Goal: Communication & Community: Answer question/provide support

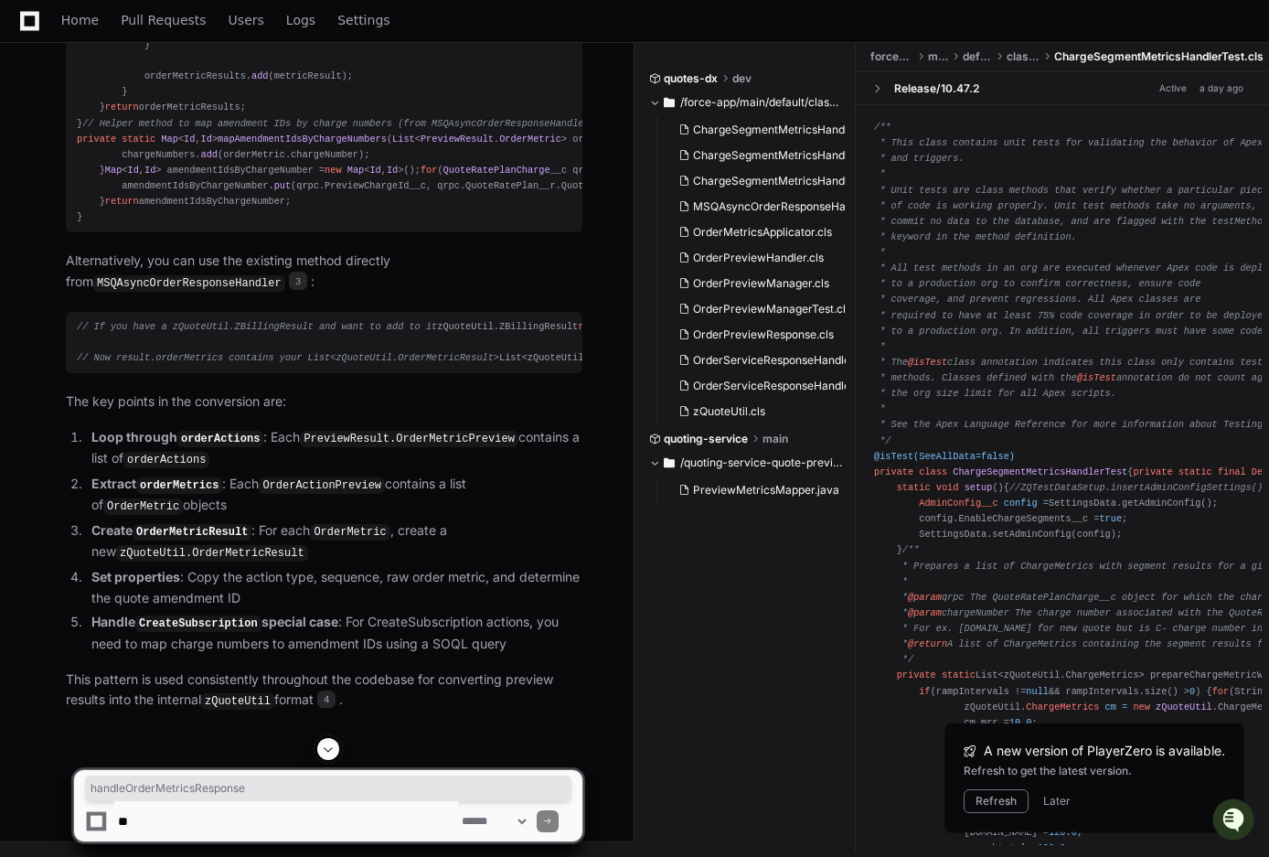
scroll to position [5052, 0]
click at [88, 23] on span "Home" at bounding box center [79, 20] width 37 height 11
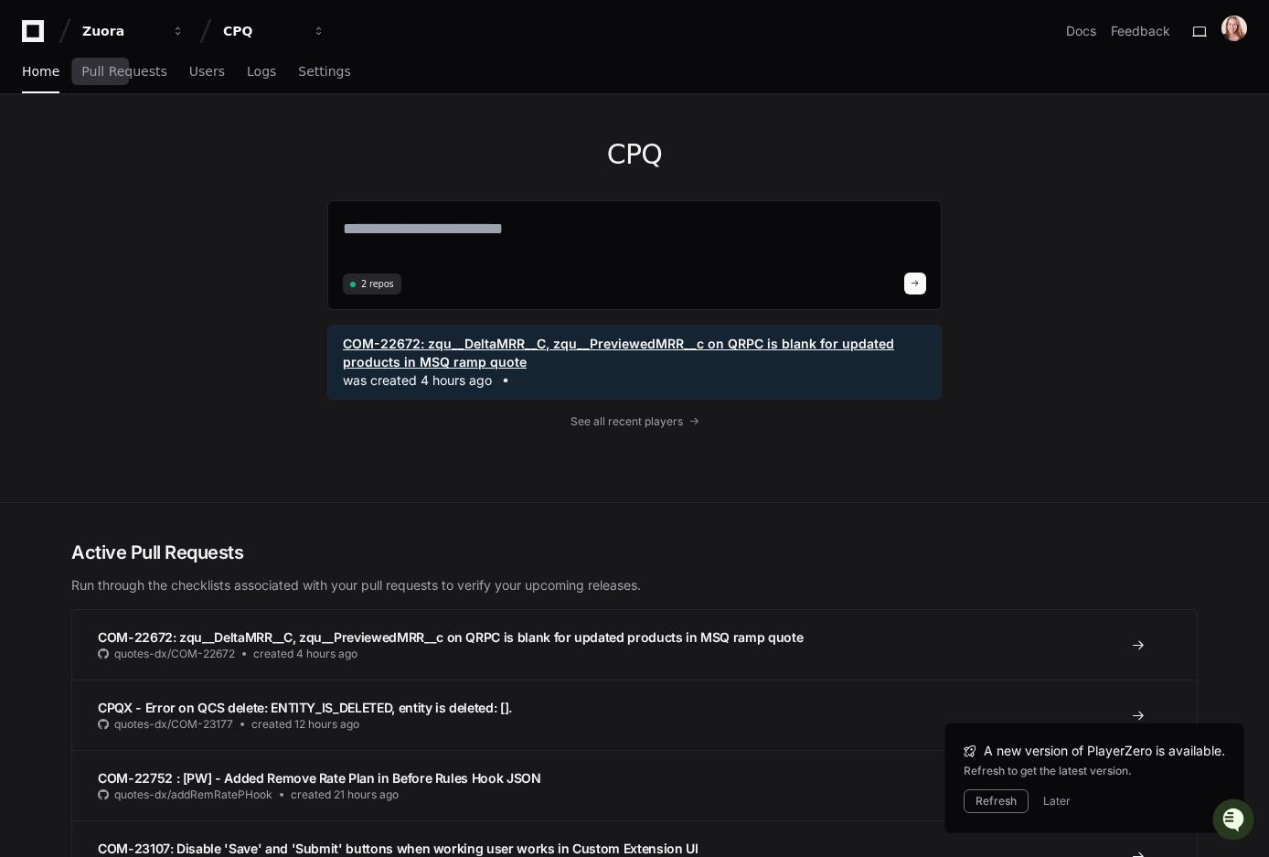
click at [380, 365] on span "COM-22672: zqu__DeltaMRR__C, zqu__PreviewedMRR__c on QRPC is blank for updated …" at bounding box center [634, 353] width 583 height 37
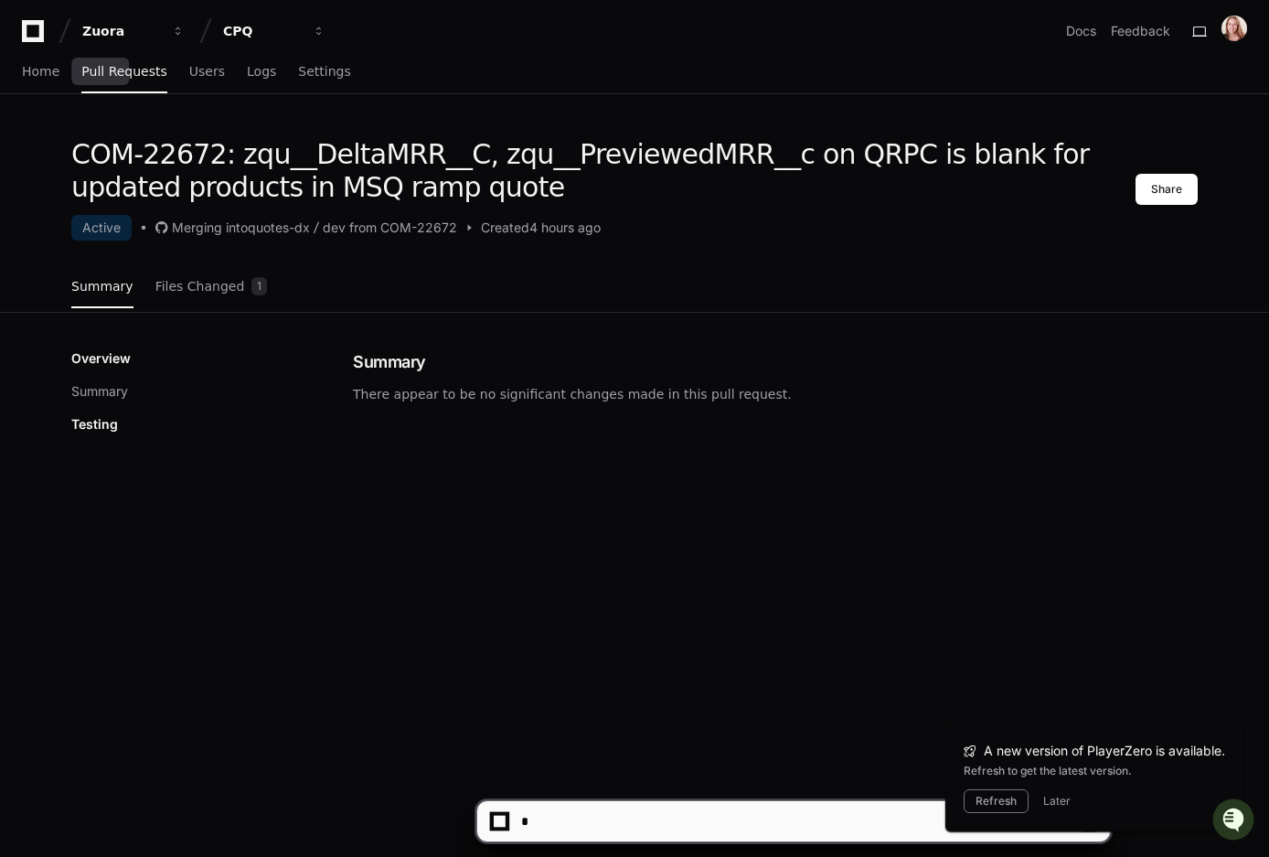
click at [529, 229] on span "Created" at bounding box center [505, 227] width 48 height 18
click at [196, 144] on h1 "COM-22672: zqu__DeltaMRR__C, zqu__PreviewedMRR__c on QRPC is blank for updated …" at bounding box center [603, 171] width 1064 height 66
copy h1 "22672"
click at [349, 135] on div "Zuora CPQ Docs Feedback Home Pull Requests Users Logs Settings COM-22672: zqu__…" at bounding box center [634, 551] width 1269 height 1102
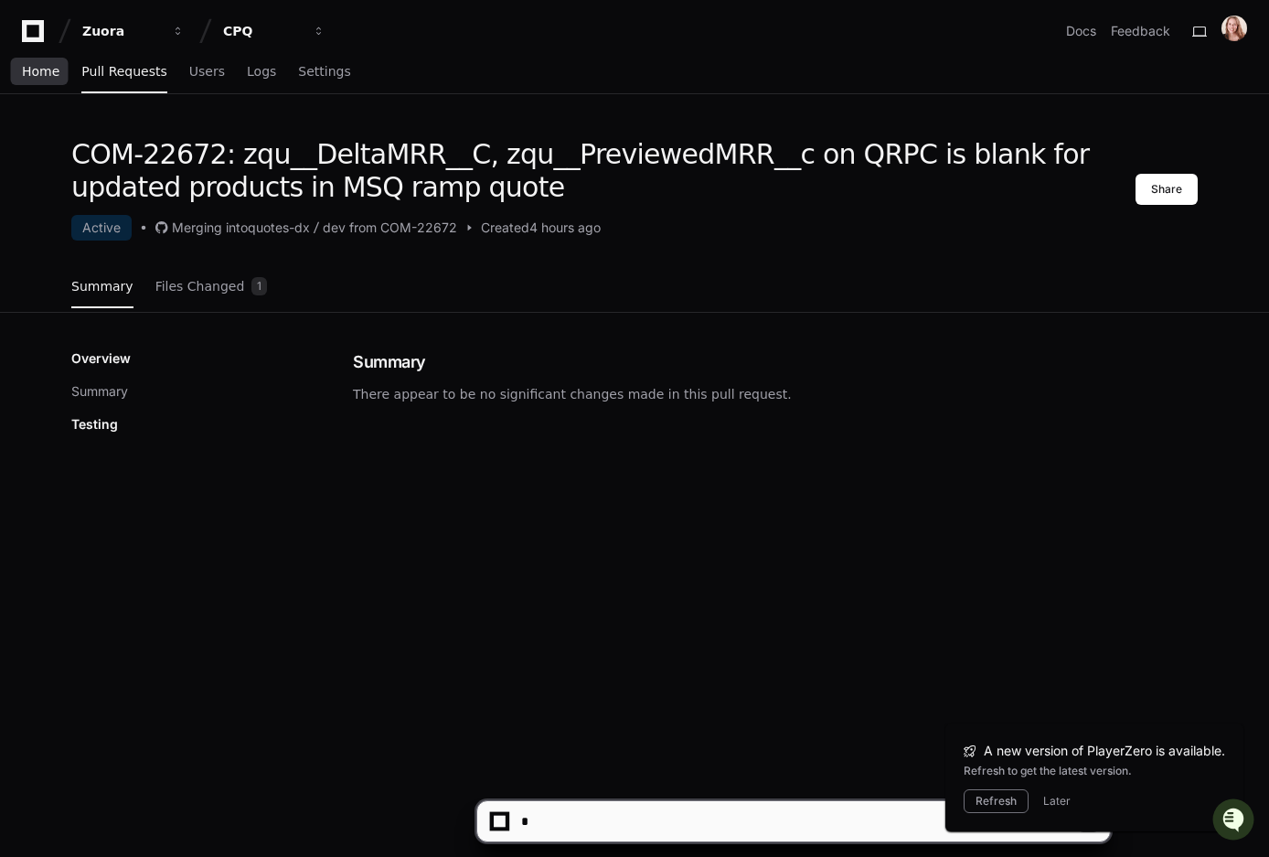
click at [35, 68] on span "Home" at bounding box center [40, 71] width 37 height 11
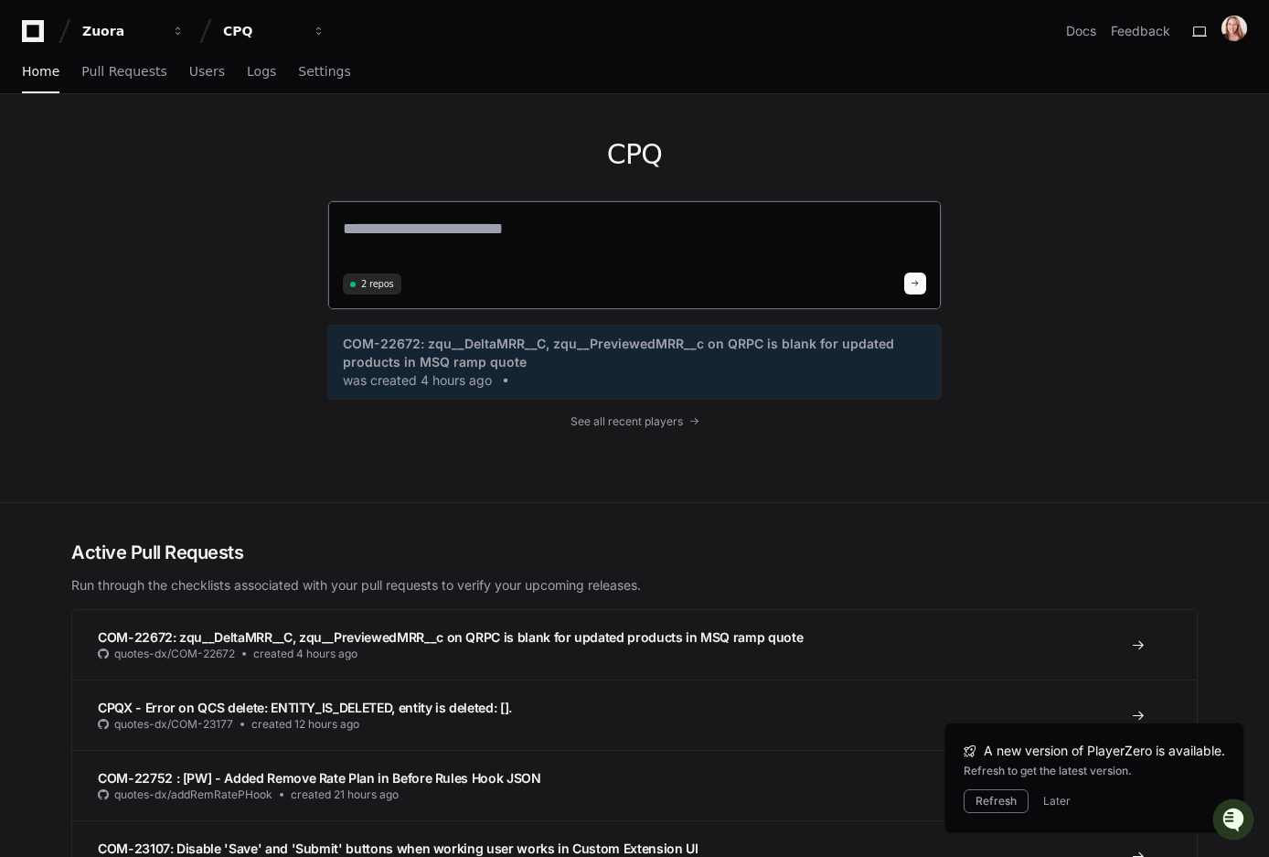
click at [474, 236] on textarea at bounding box center [634, 241] width 583 height 51
type textarea "*"
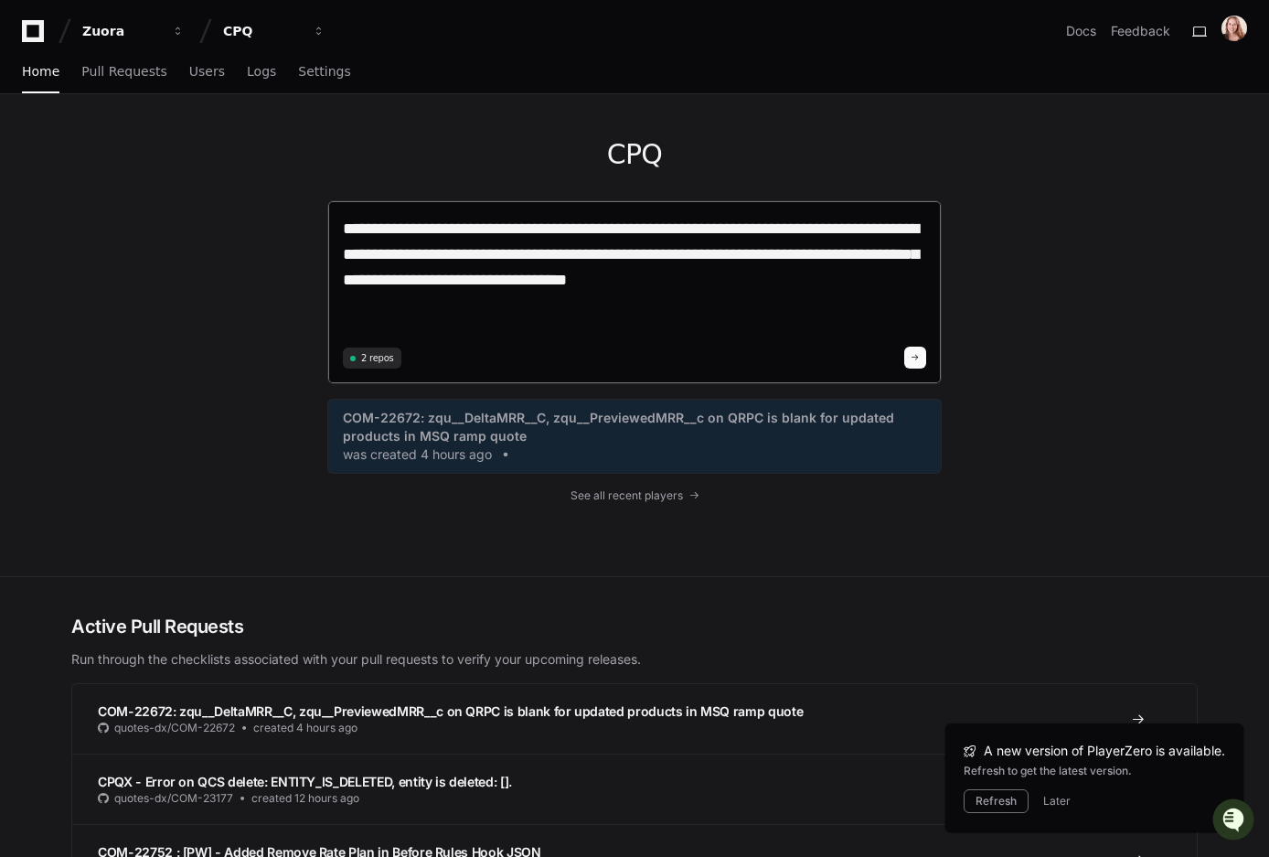
paste textarea "**********"
type textarea "**********"
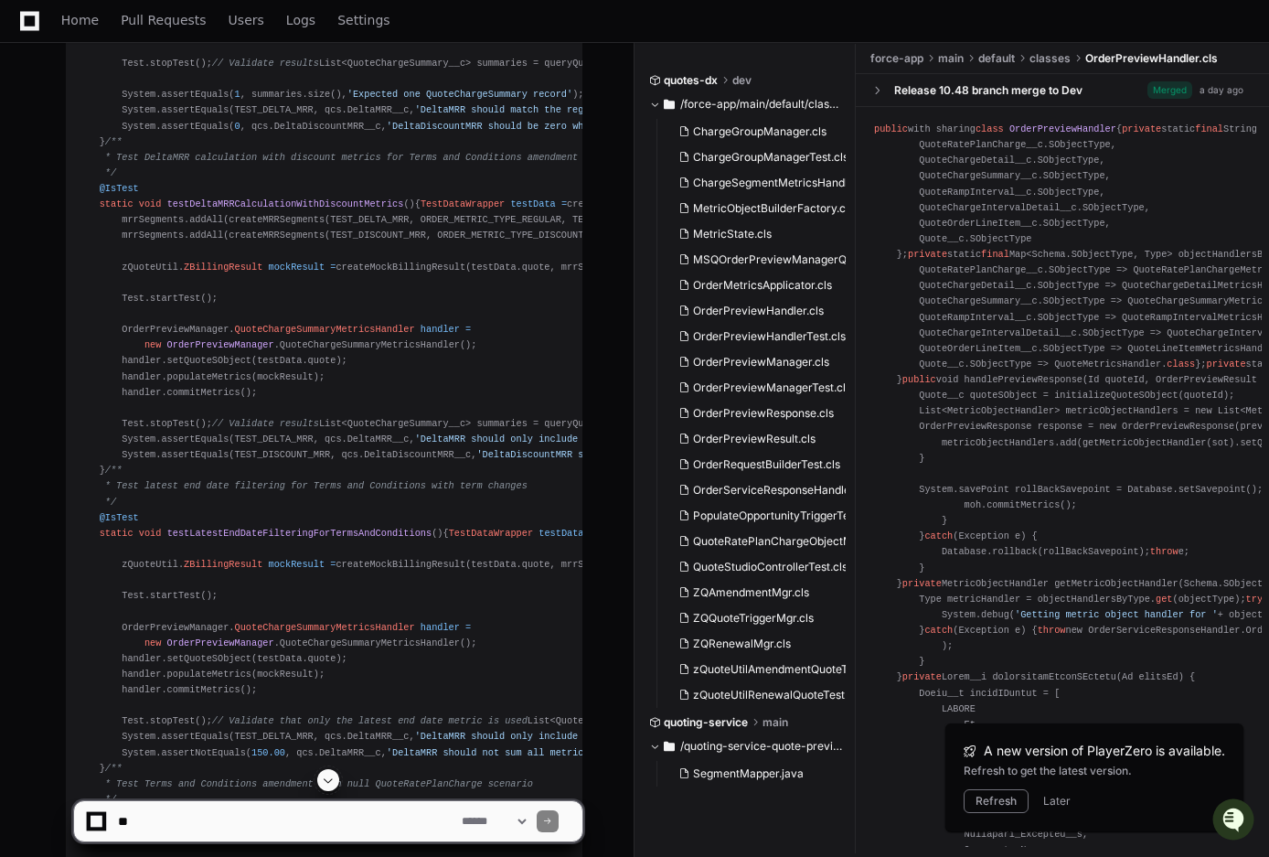
scroll to position [3012, 0]
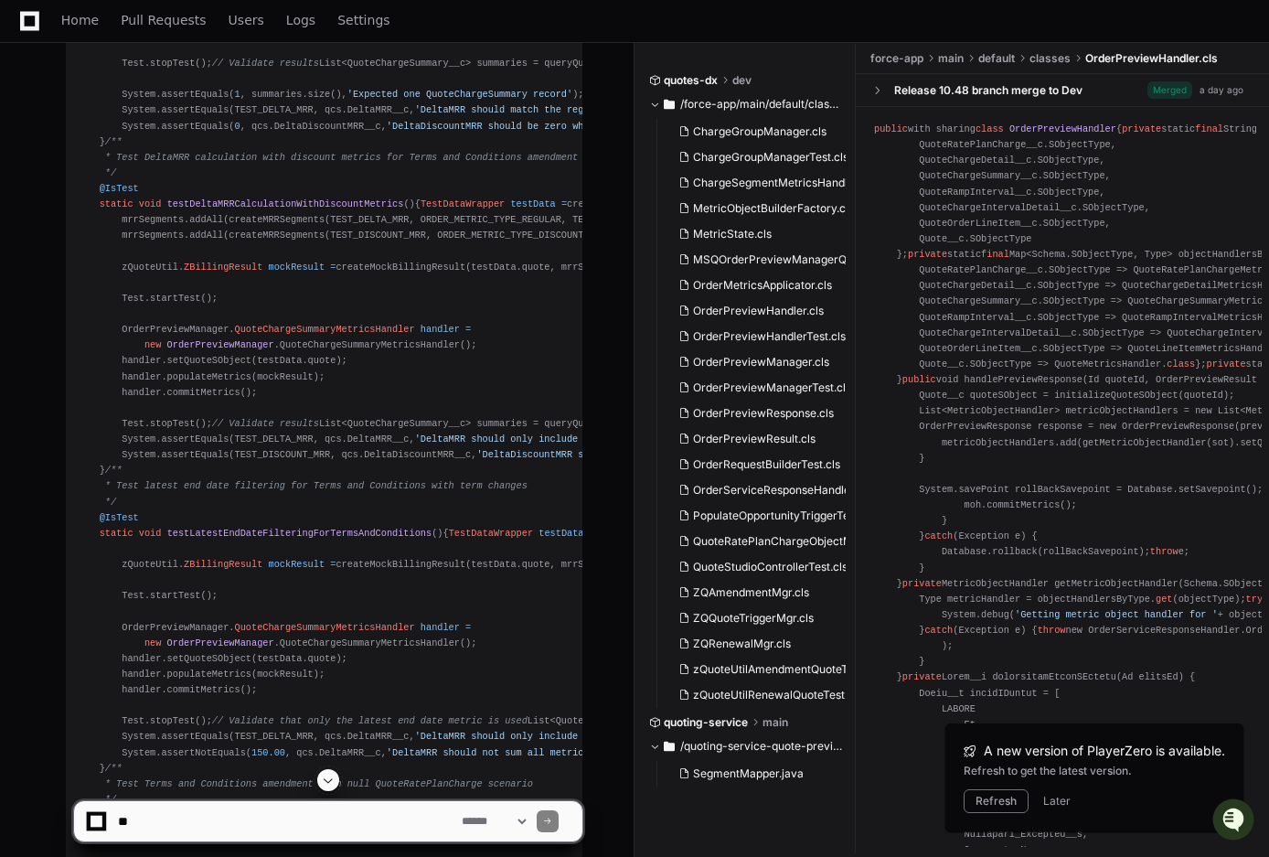
scroll to position [3056, 0]
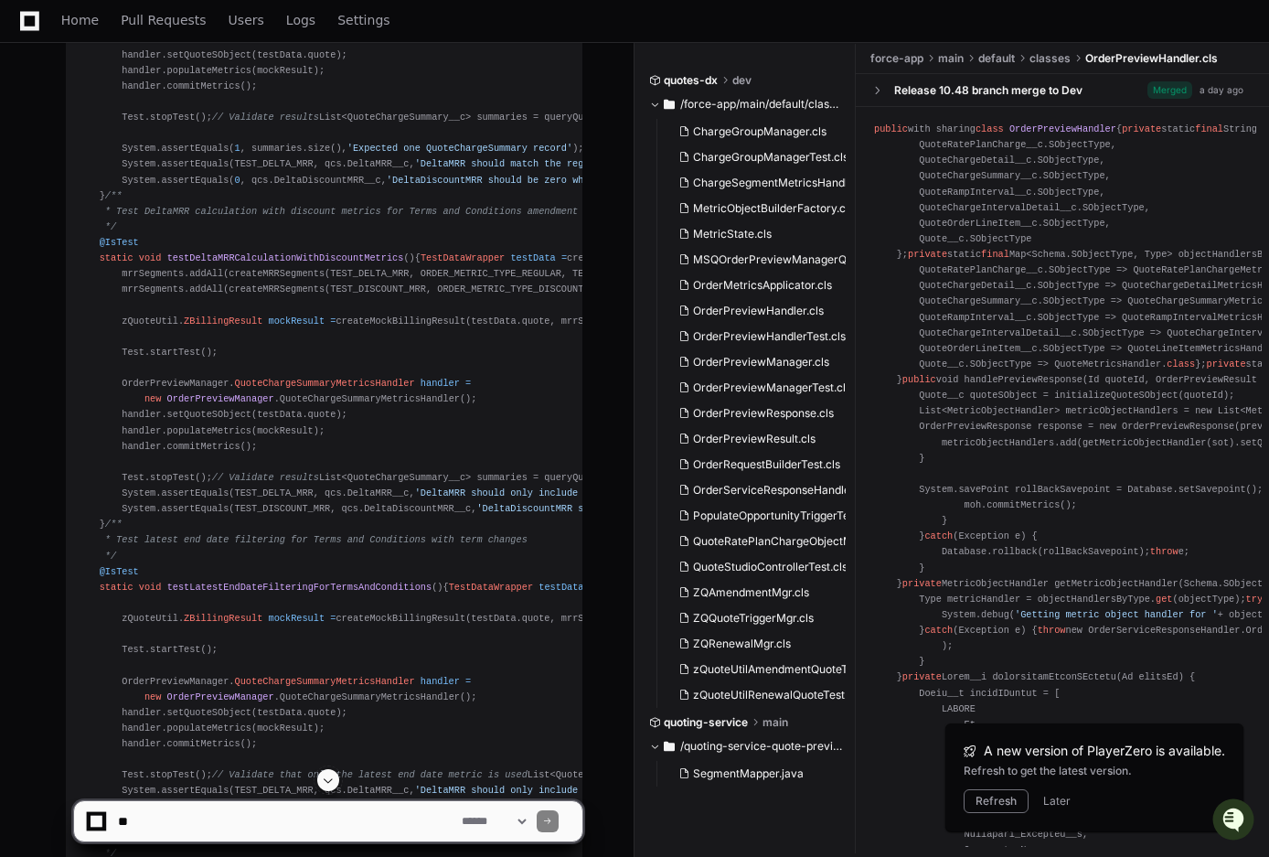
scroll to position [2997, 0]
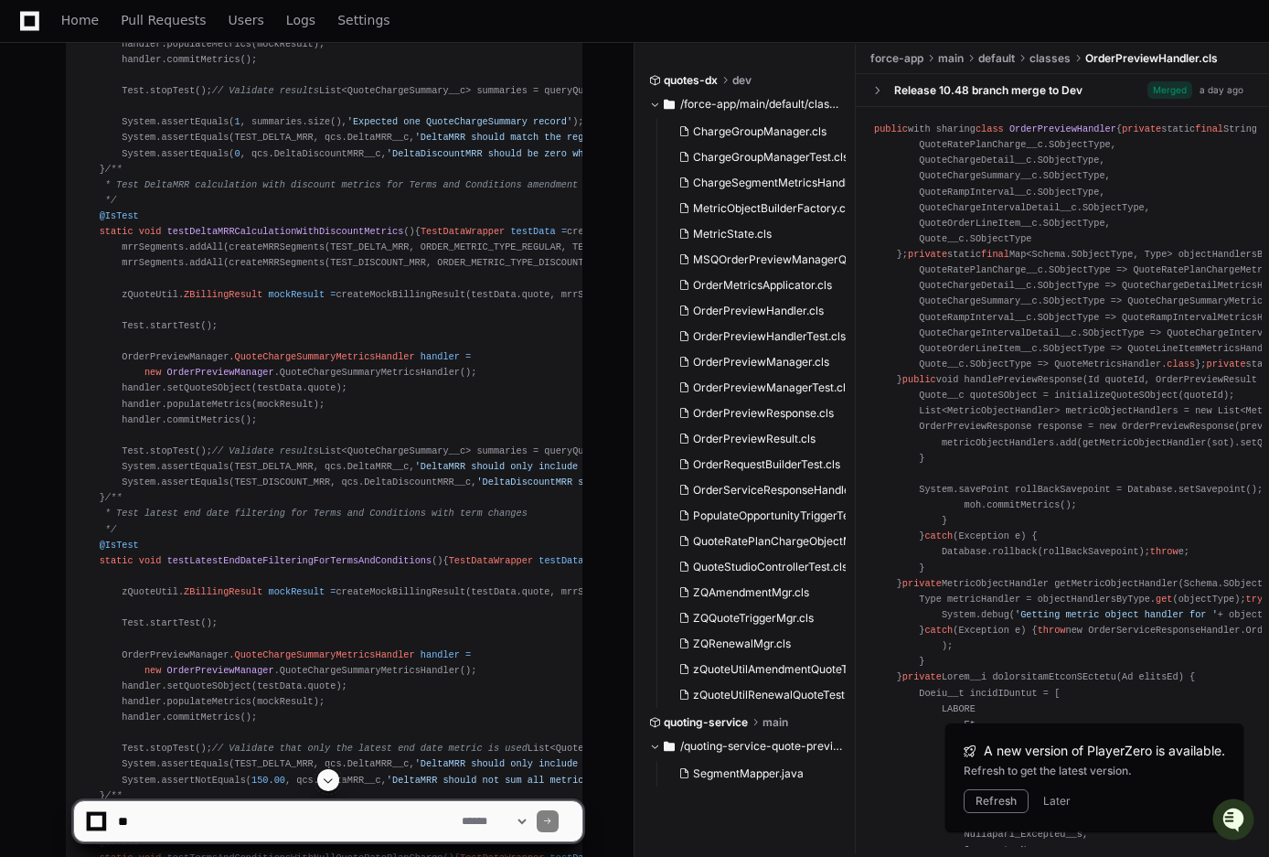
click at [1004, 801] on button "Refresh" at bounding box center [995, 801] width 65 height 24
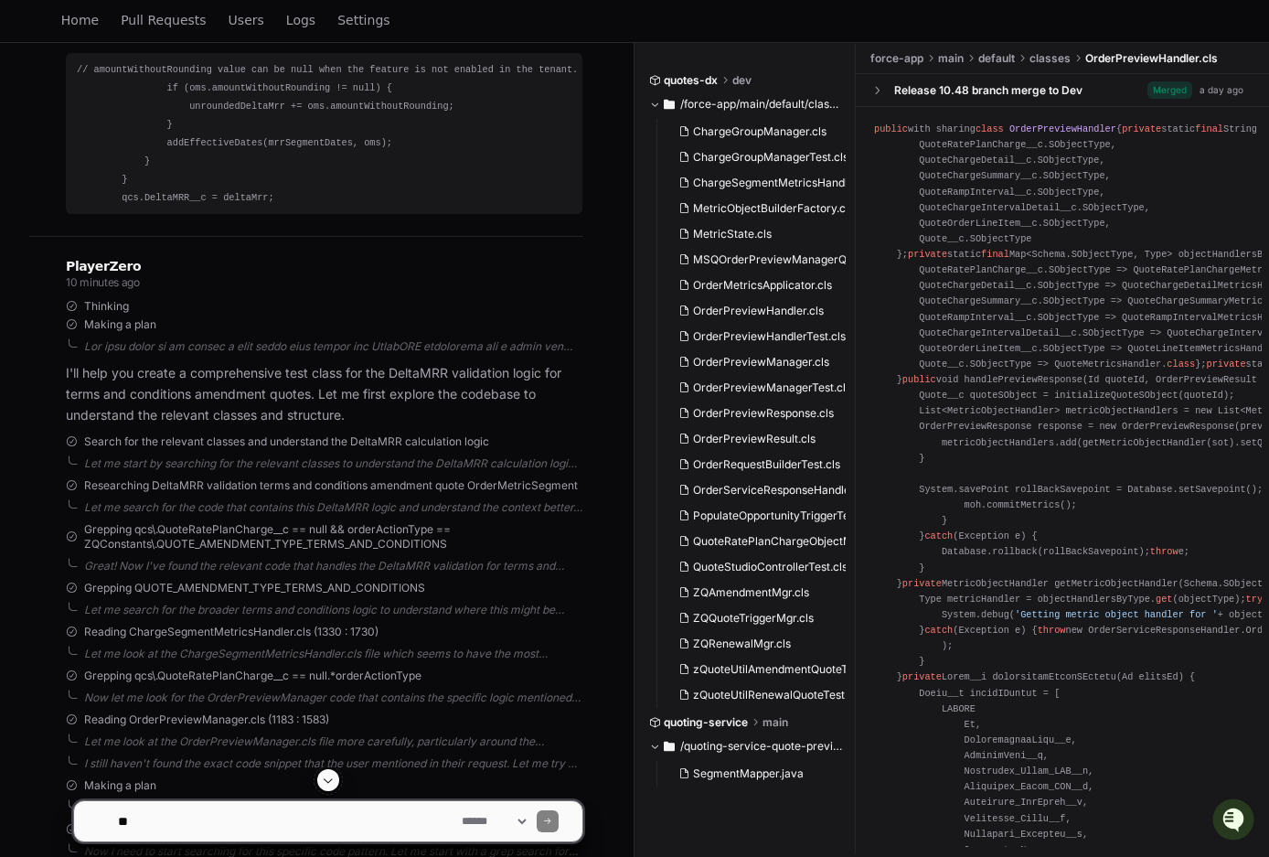
scroll to position [884, 0]
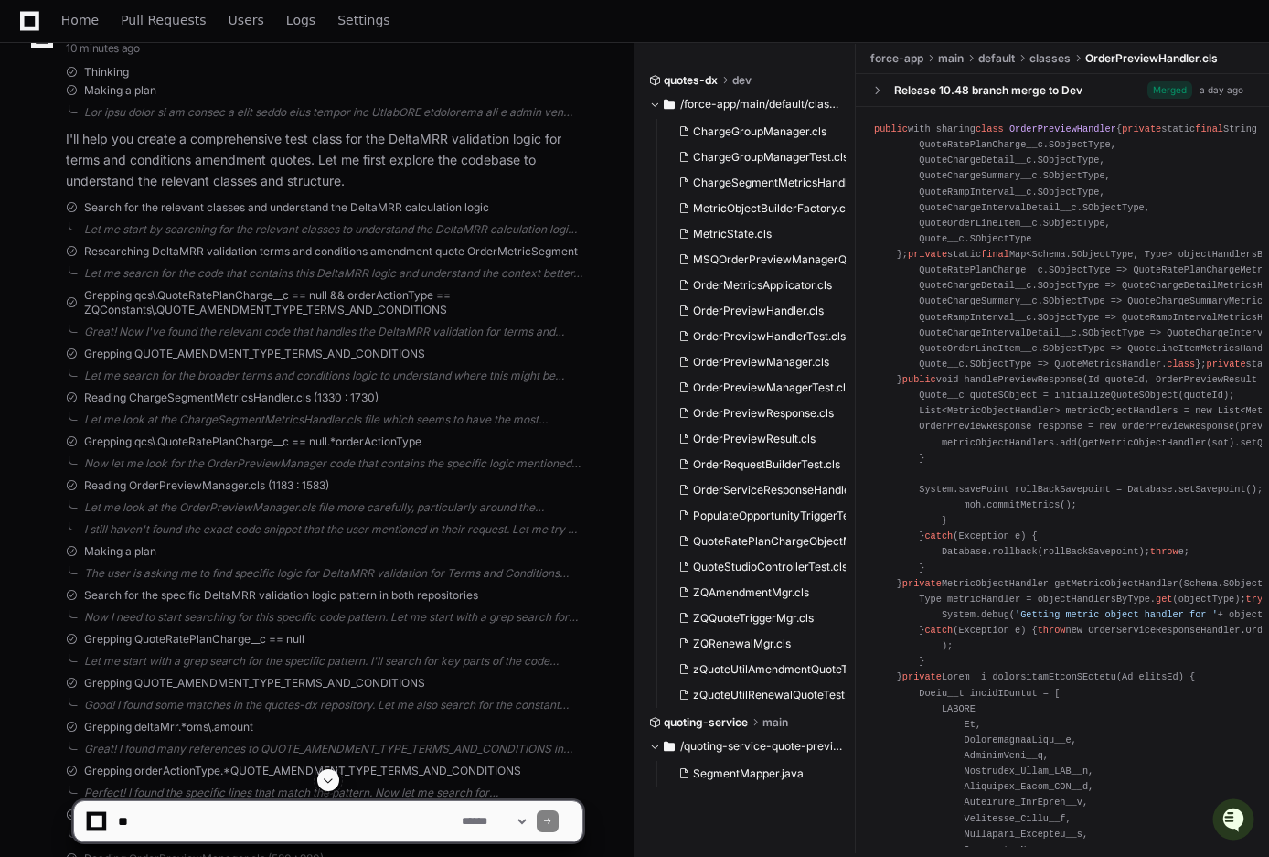
click at [197, 814] on textarea at bounding box center [286, 821] width 344 height 40
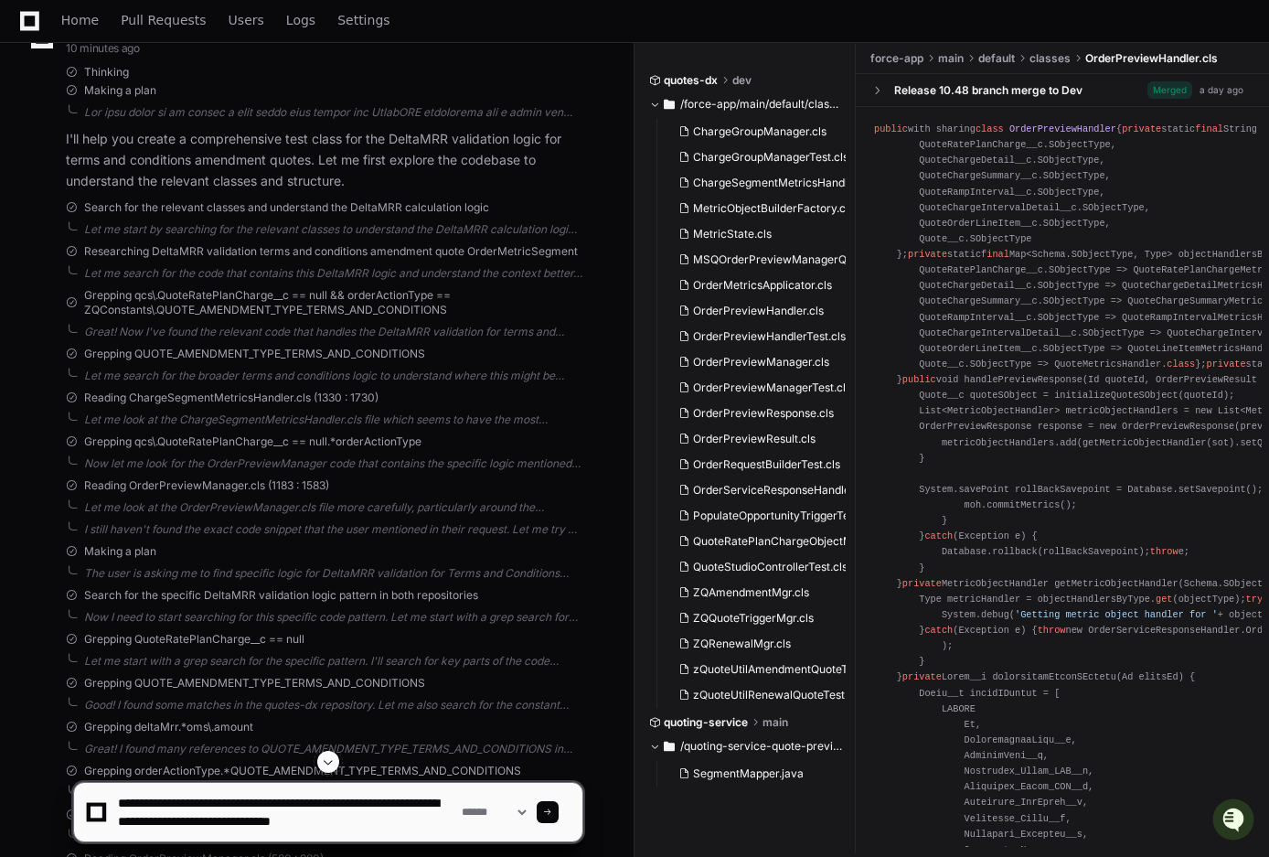
scroll to position [5, 0]
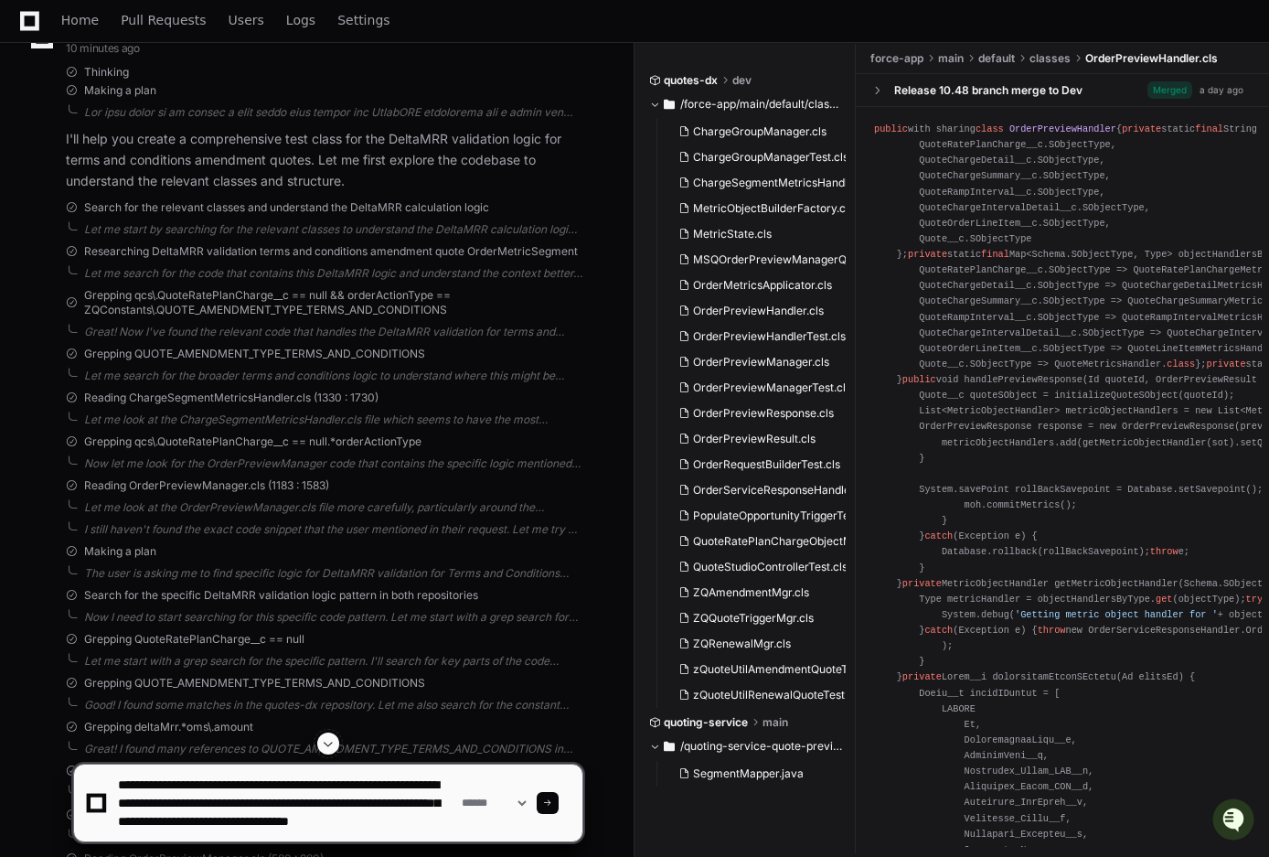
paste textarea "**********"
type textarea "**********"
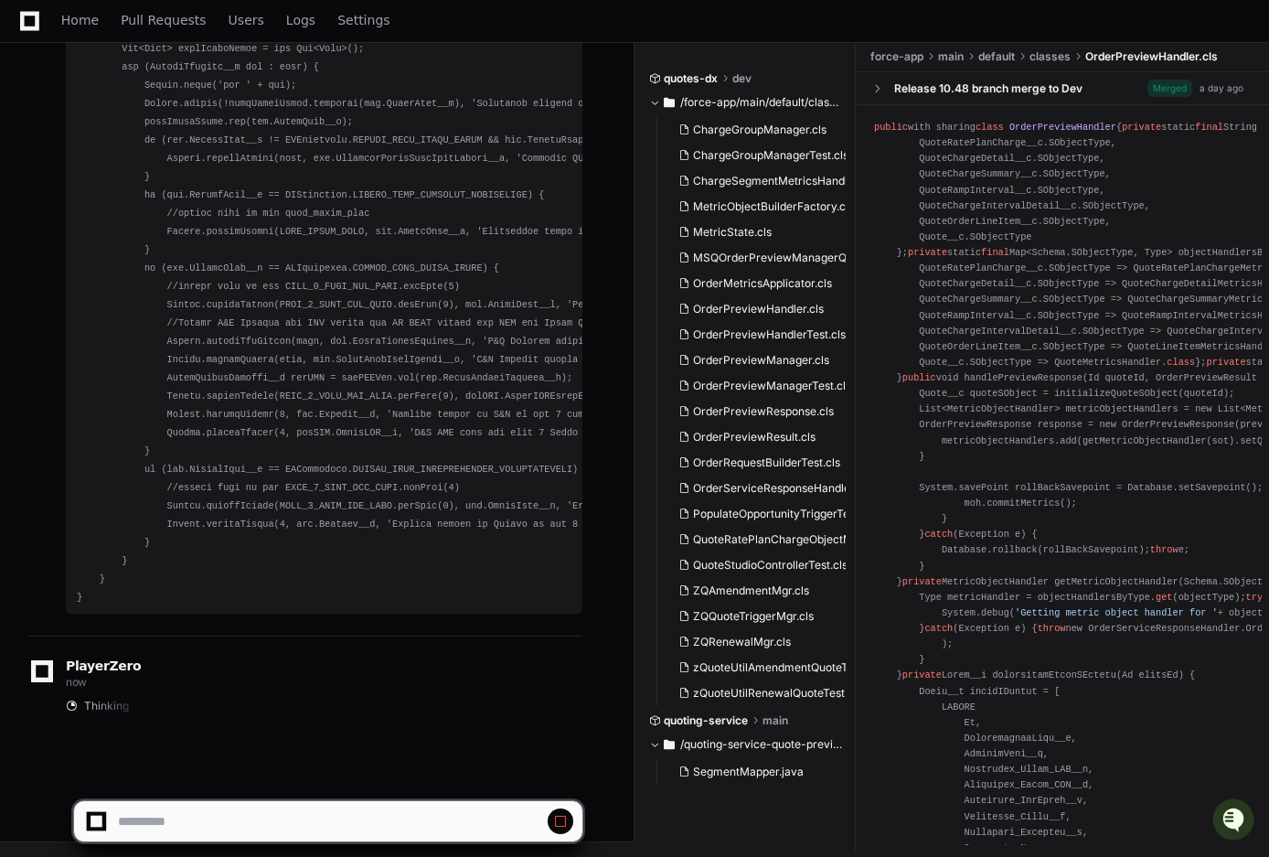
scroll to position [0, 0]
